Goal: Go to known website: Go to known website

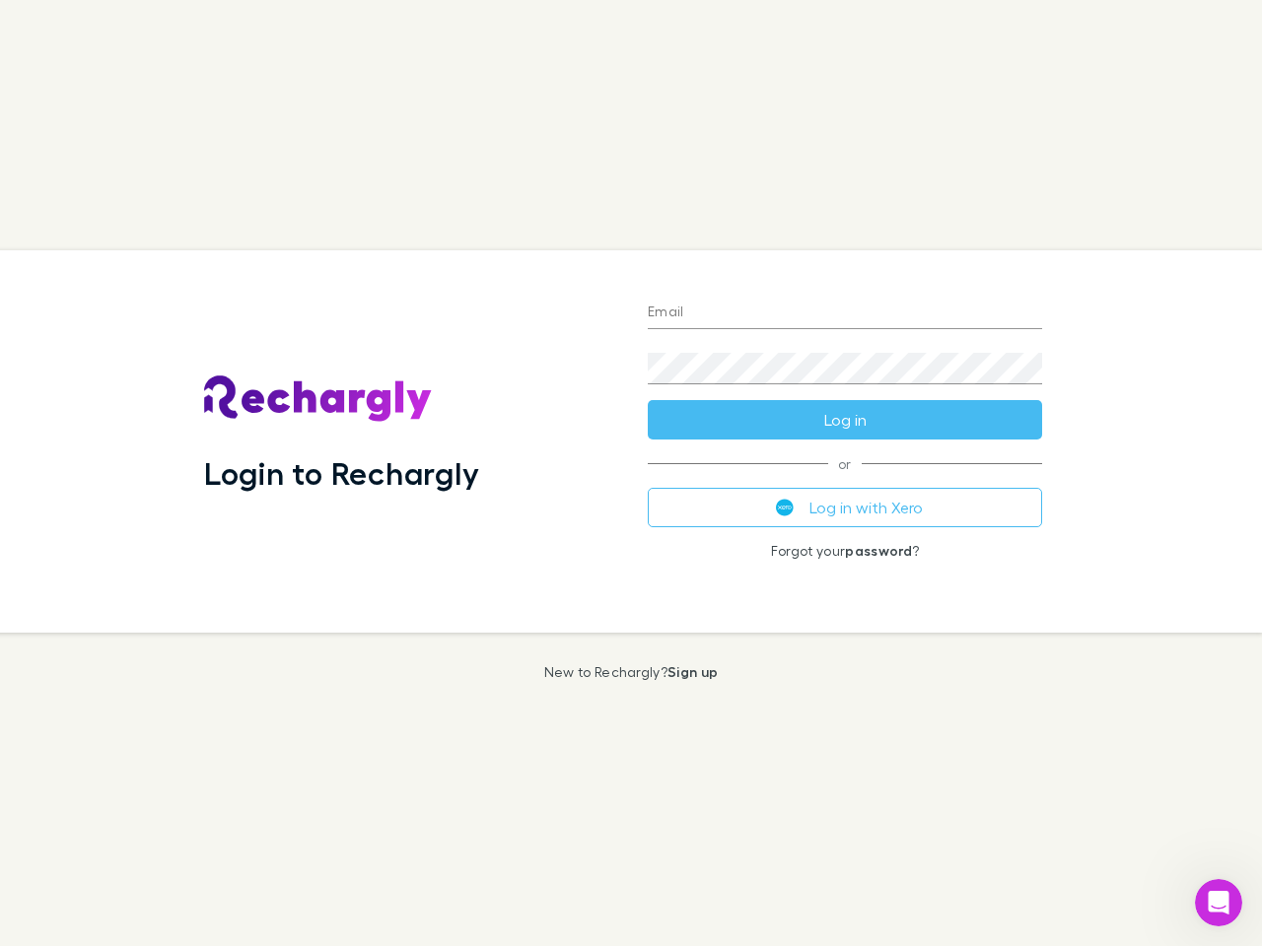
click at [631, 473] on div "Login to Rechargly" at bounding box center [410, 441] width 444 height 383
click at [845, 314] on input "Email" at bounding box center [845, 314] width 394 height 32
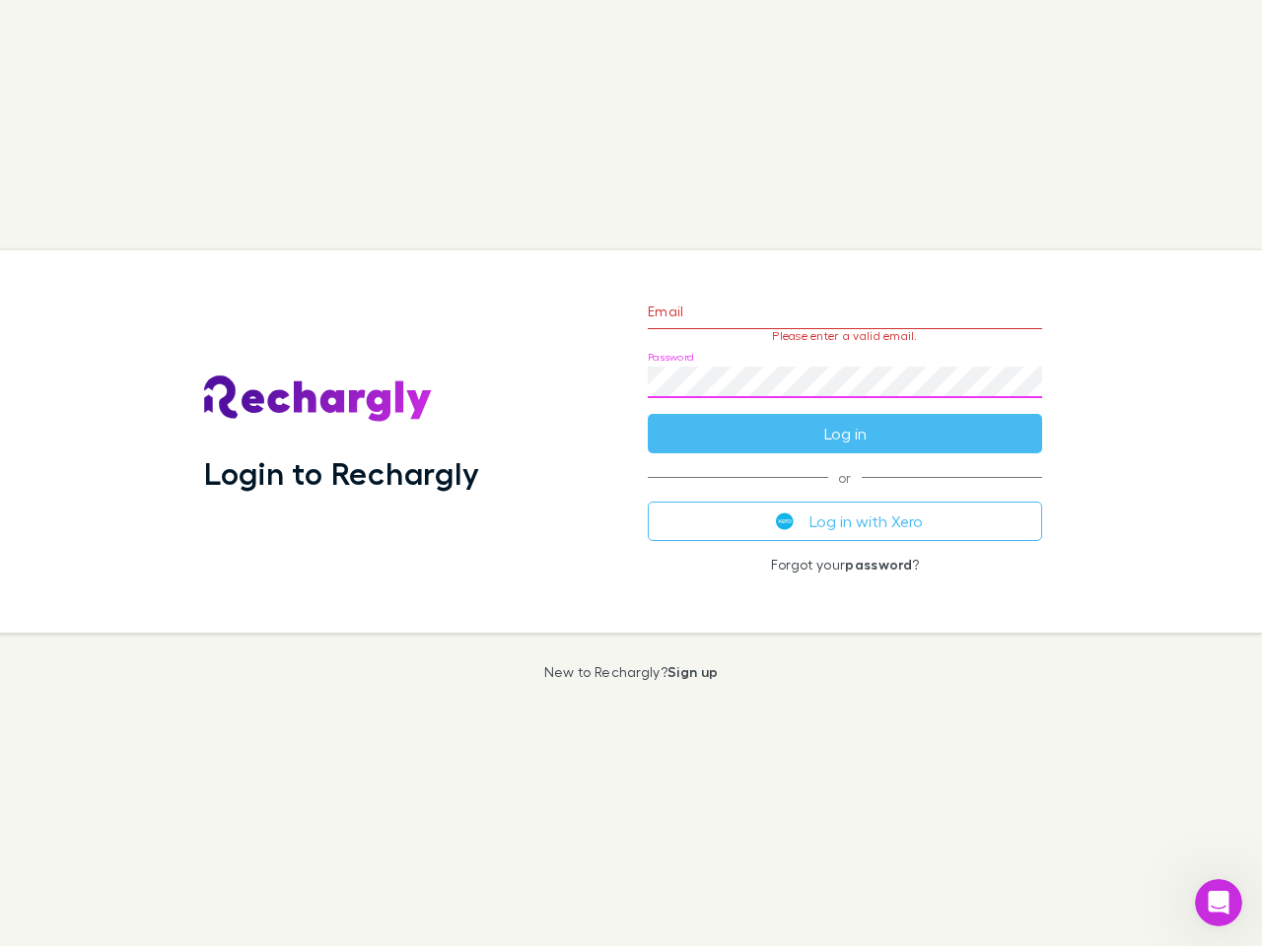
click at [845, 420] on form "Email Please enter a valid email. Password Log in" at bounding box center [845, 368] width 394 height 172
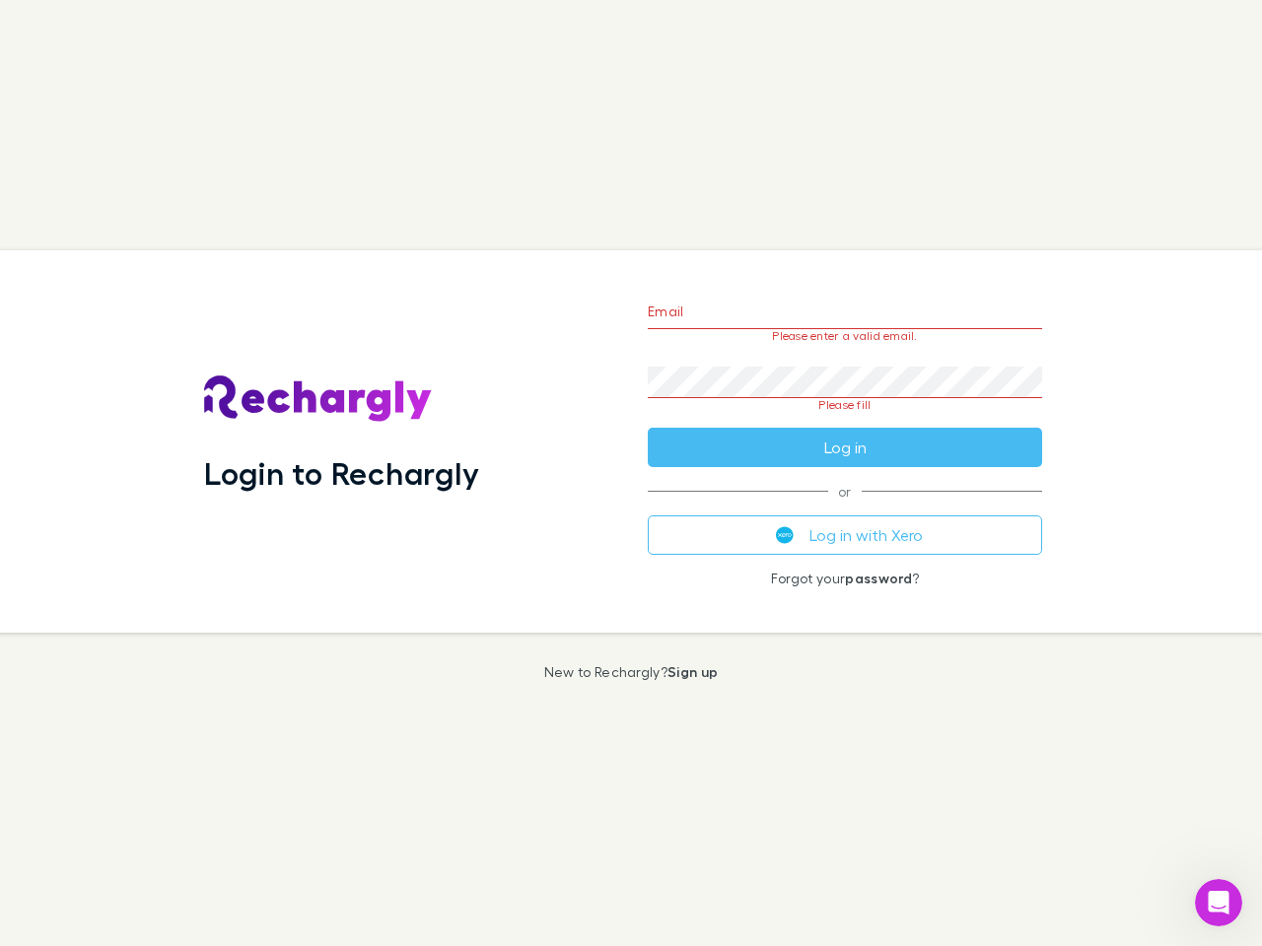
click at [845, 508] on div "Email Please enter a valid email. Password Please fill Log in or Log in with Xe…" at bounding box center [845, 441] width 426 height 383
click at [1219, 903] on icon "Open Intercom Messenger" at bounding box center [1219, 903] width 33 height 33
